Goal: Use online tool/utility

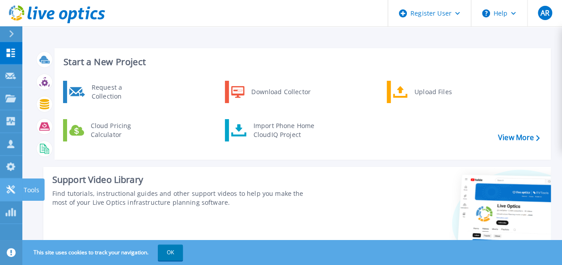
click at [11, 190] on icon at bounding box center [10, 189] width 8 height 8
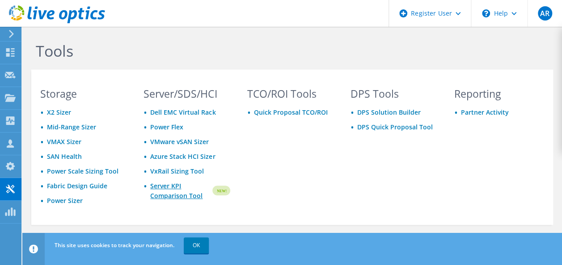
click at [194, 191] on link "Server KPI Comparison Tool" at bounding box center [180, 191] width 60 height 20
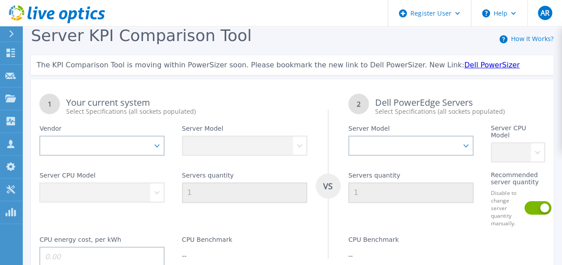
click at [172, 39] on span "Server KPI Comparison Tool" at bounding box center [141, 35] width 221 height 18
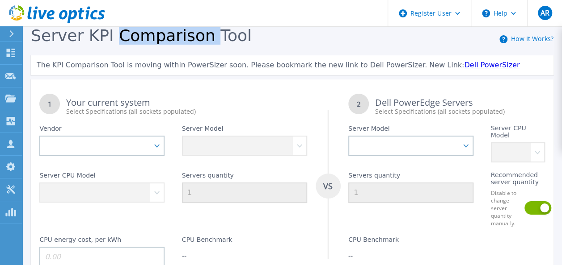
click at [172, 39] on span "Server KPI Comparison Tool" at bounding box center [141, 35] width 221 height 18
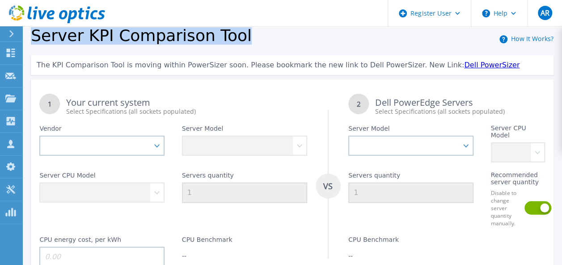
click at [172, 39] on span "Server KPI Comparison Tool" at bounding box center [141, 35] width 221 height 18
copy span "Server KPI Comparison Tool"
